Goal: Task Accomplishment & Management: Manage account settings

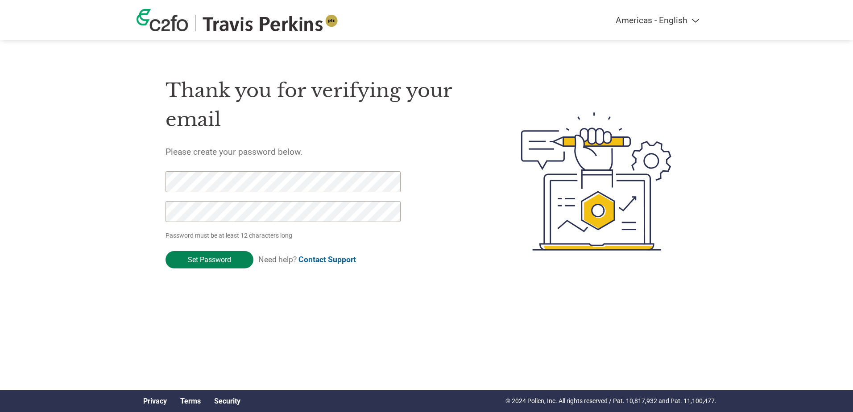
click at [204, 259] on input "Set Password" at bounding box center [210, 259] width 88 height 17
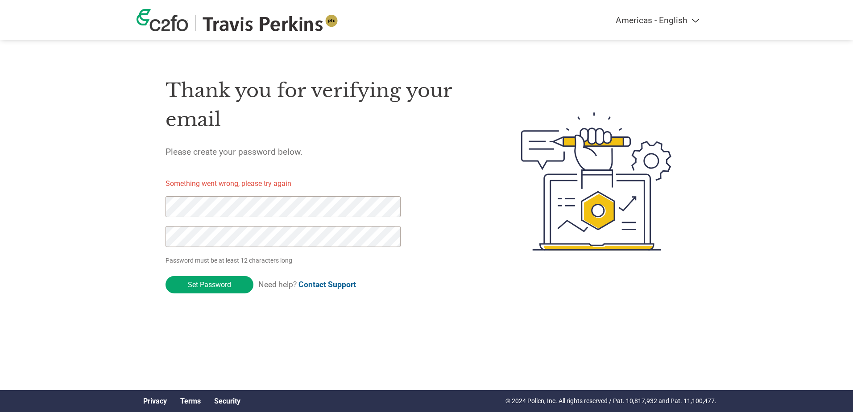
click at [154, 208] on div "Thank you for verifying your email Please create your password below. Something…" at bounding box center [427, 181] width 580 height 237
click at [210, 264] on p "Password must be at least 12 characters long" at bounding box center [285, 260] width 238 height 9
click at [157, 237] on div "Thank you for verifying your email Please create your password below. Something…" at bounding box center [427, 181] width 580 height 237
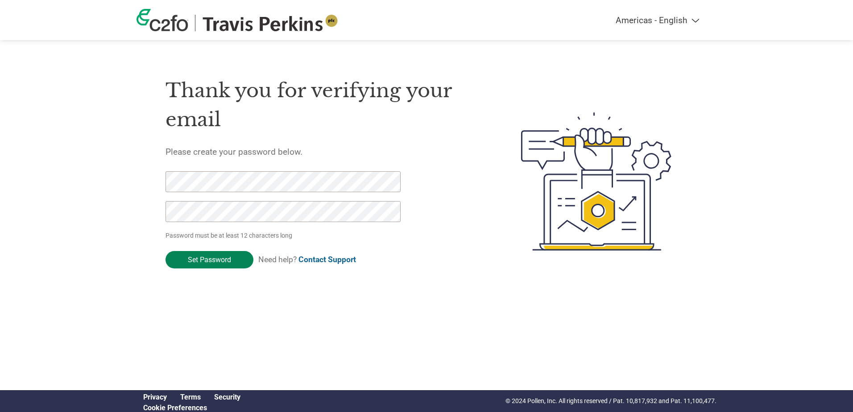
click at [174, 254] on input "Set Password" at bounding box center [210, 259] width 88 height 17
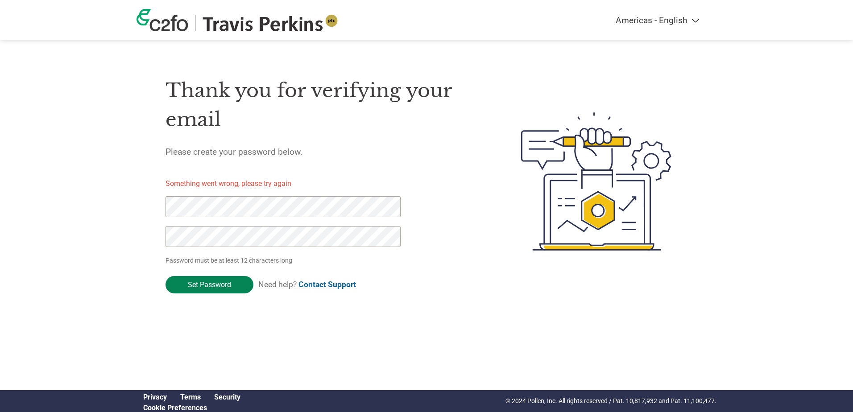
click at [234, 286] on input "Set Password" at bounding box center [210, 284] width 88 height 17
click at [154, 238] on div "Thank you for verifying your email Please create your password below. Something…" at bounding box center [427, 181] width 580 height 237
click at [149, 205] on div "Thank you for verifying your email Please create your password below. Something…" at bounding box center [427, 181] width 580 height 237
click at [218, 281] on input "Set Password" at bounding box center [210, 284] width 88 height 17
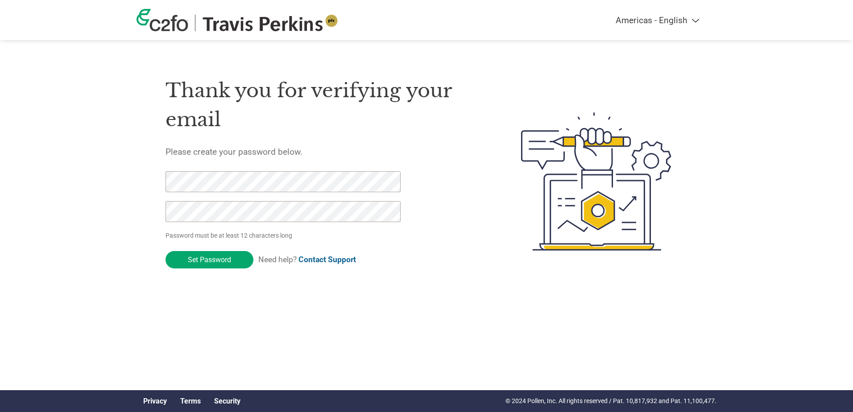
click at [154, 179] on div "Thank you for verifying your email Please create your password below. Password …" at bounding box center [427, 181] width 580 height 237
click at [503, 194] on div at bounding box center [583, 181] width 209 height 237
